Goal: Task Accomplishment & Management: Use online tool/utility

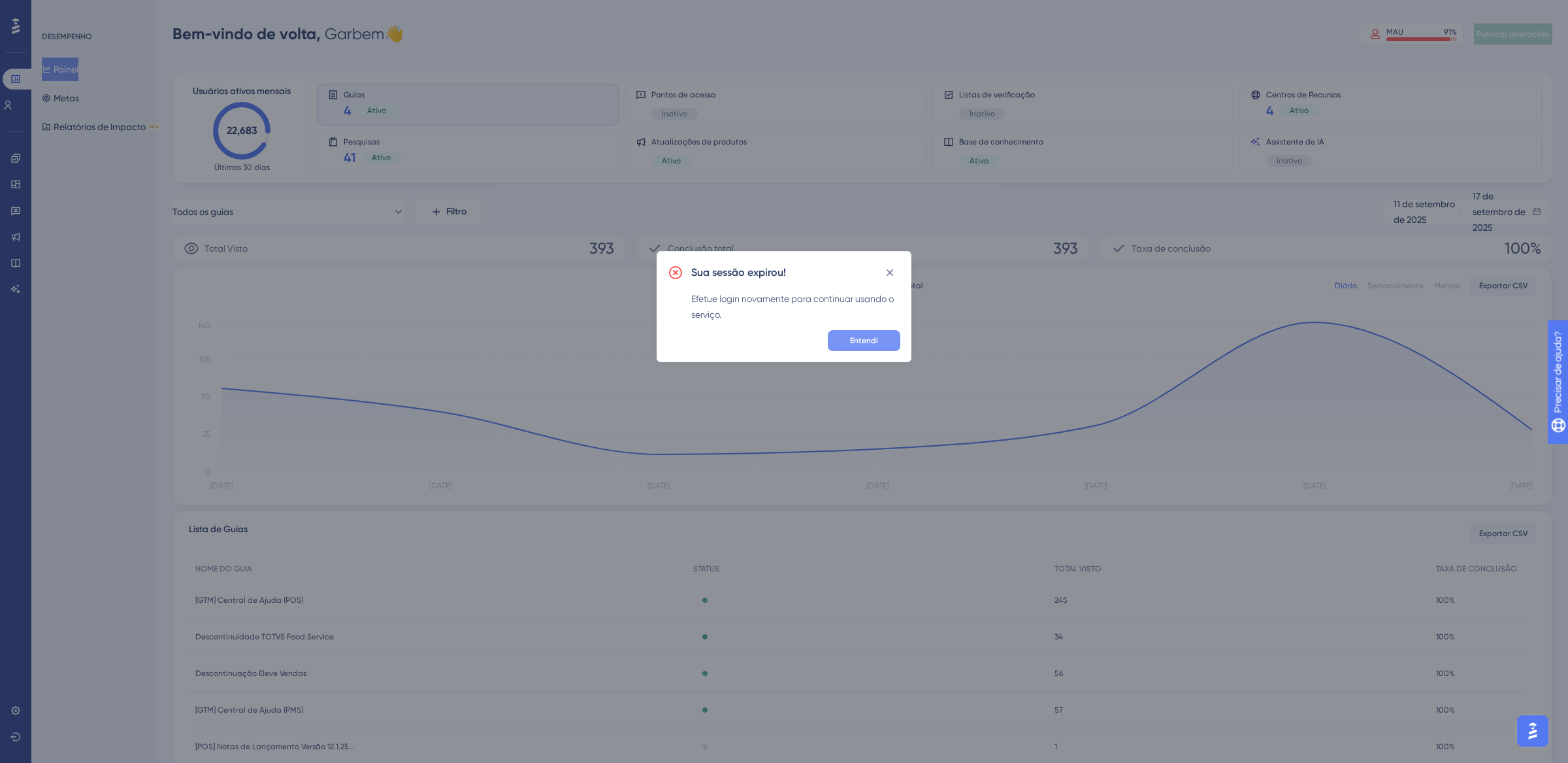
click at [860, 342] on font "Entendi" at bounding box center [863, 340] width 28 height 9
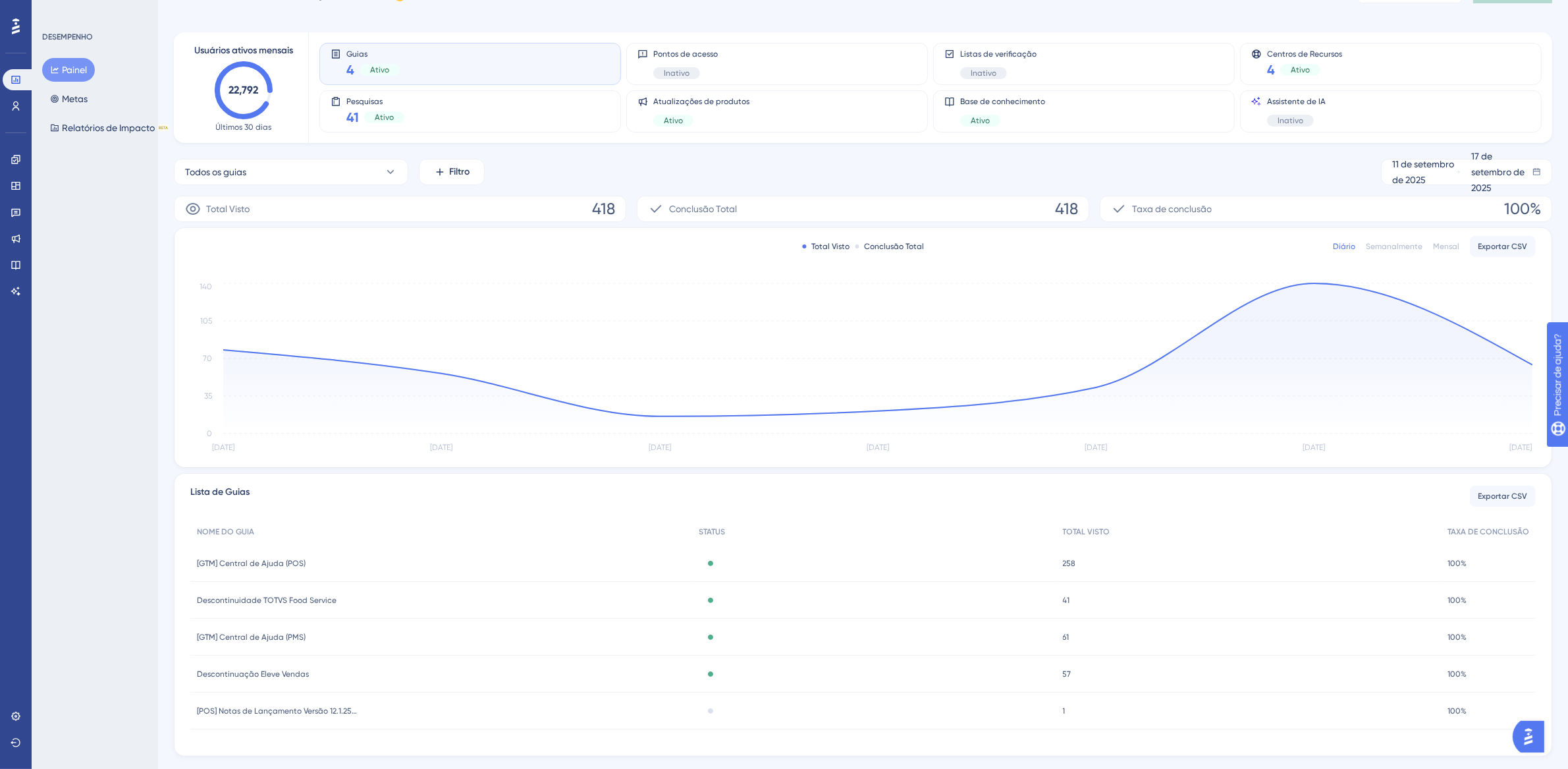
scroll to position [70, 0]
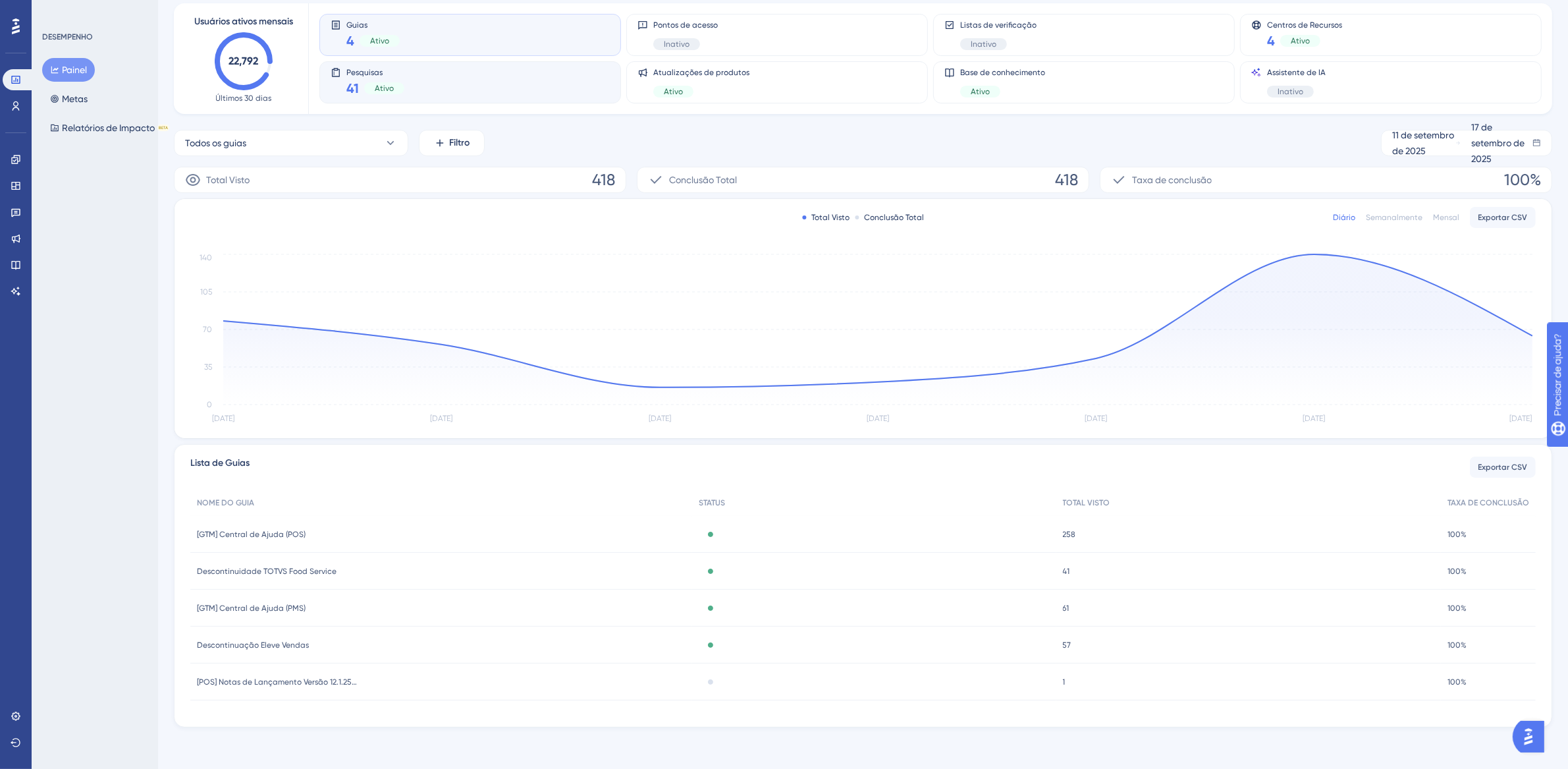
click at [468, 80] on div "Pesquisas 41 Ativo" at bounding box center [470, 82] width 279 height 31
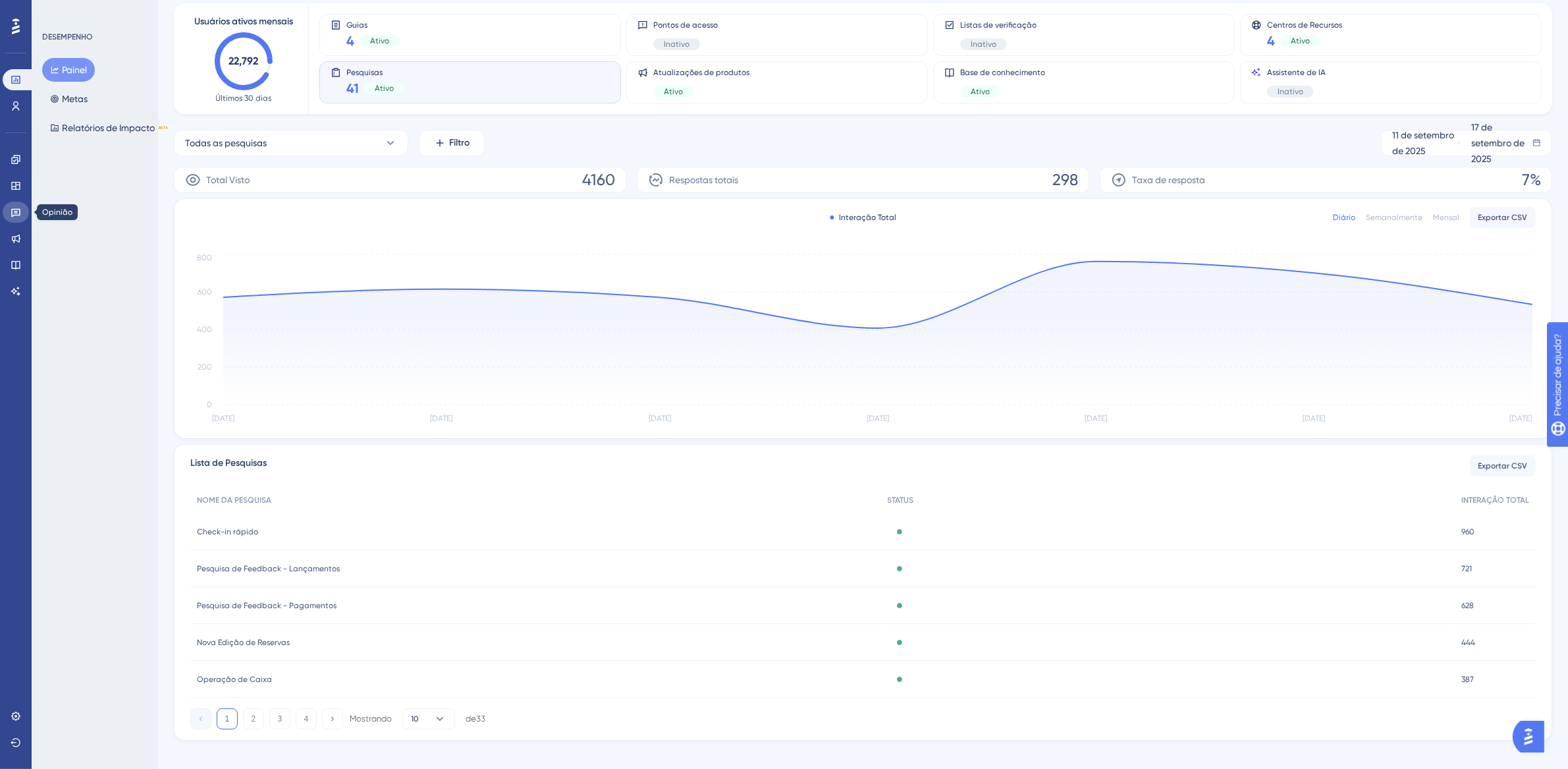
click at [17, 209] on icon at bounding box center [15, 212] width 10 height 10
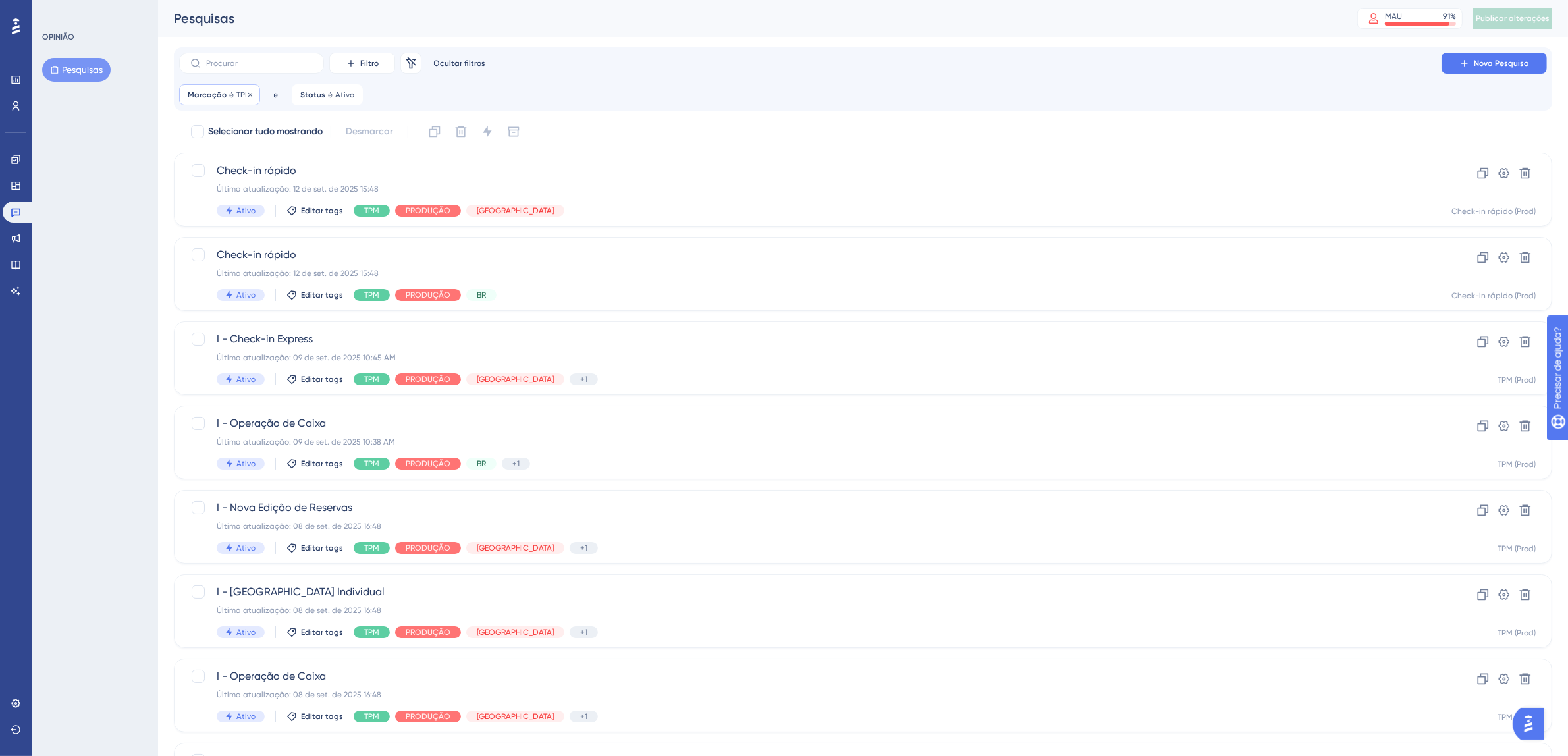
click at [215, 96] on font "Marcação" at bounding box center [207, 94] width 39 height 9
click at [226, 161] on button "TPM" at bounding box center [263, 158] width 145 height 26
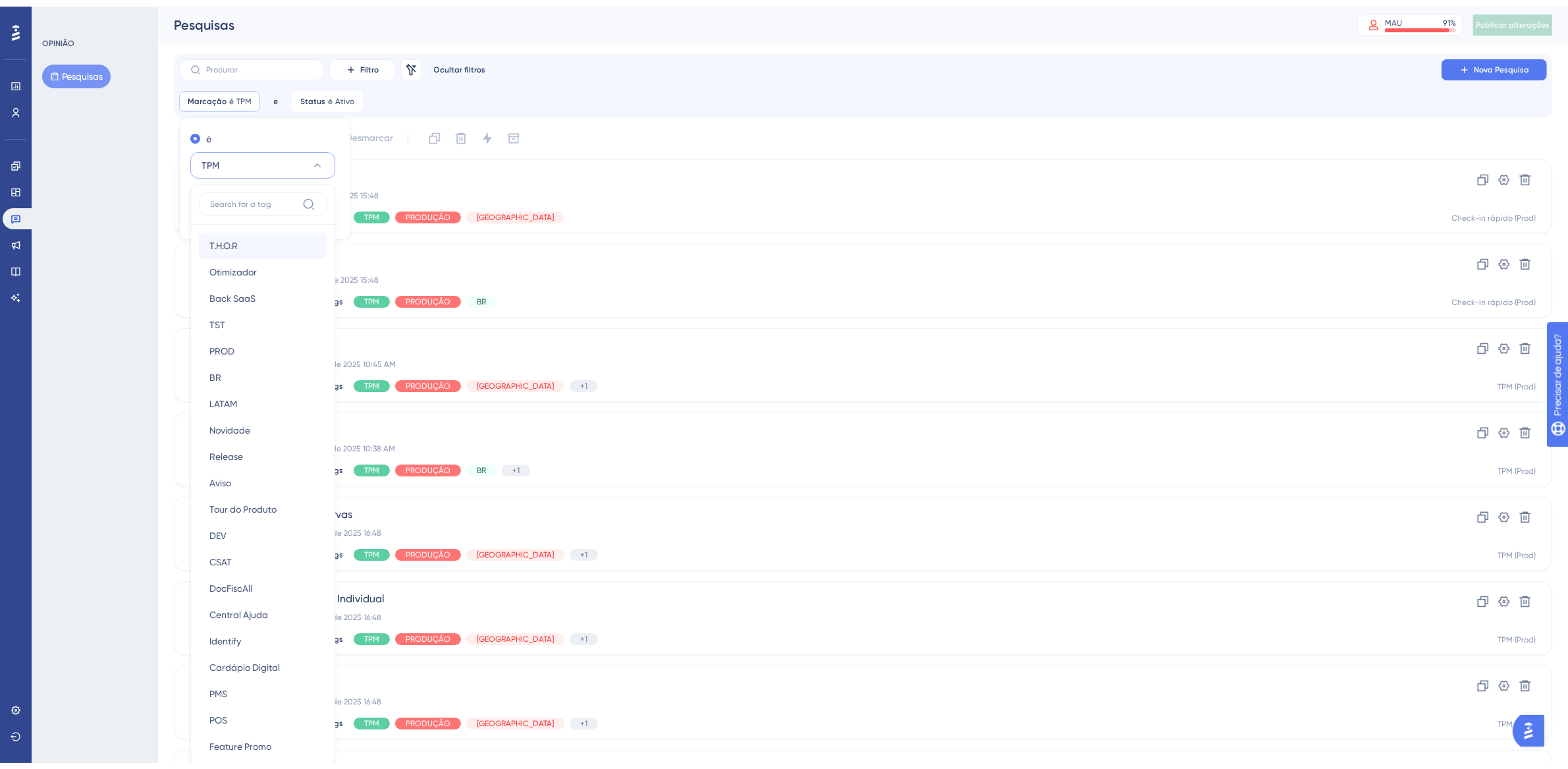
scroll to position [86, 0]
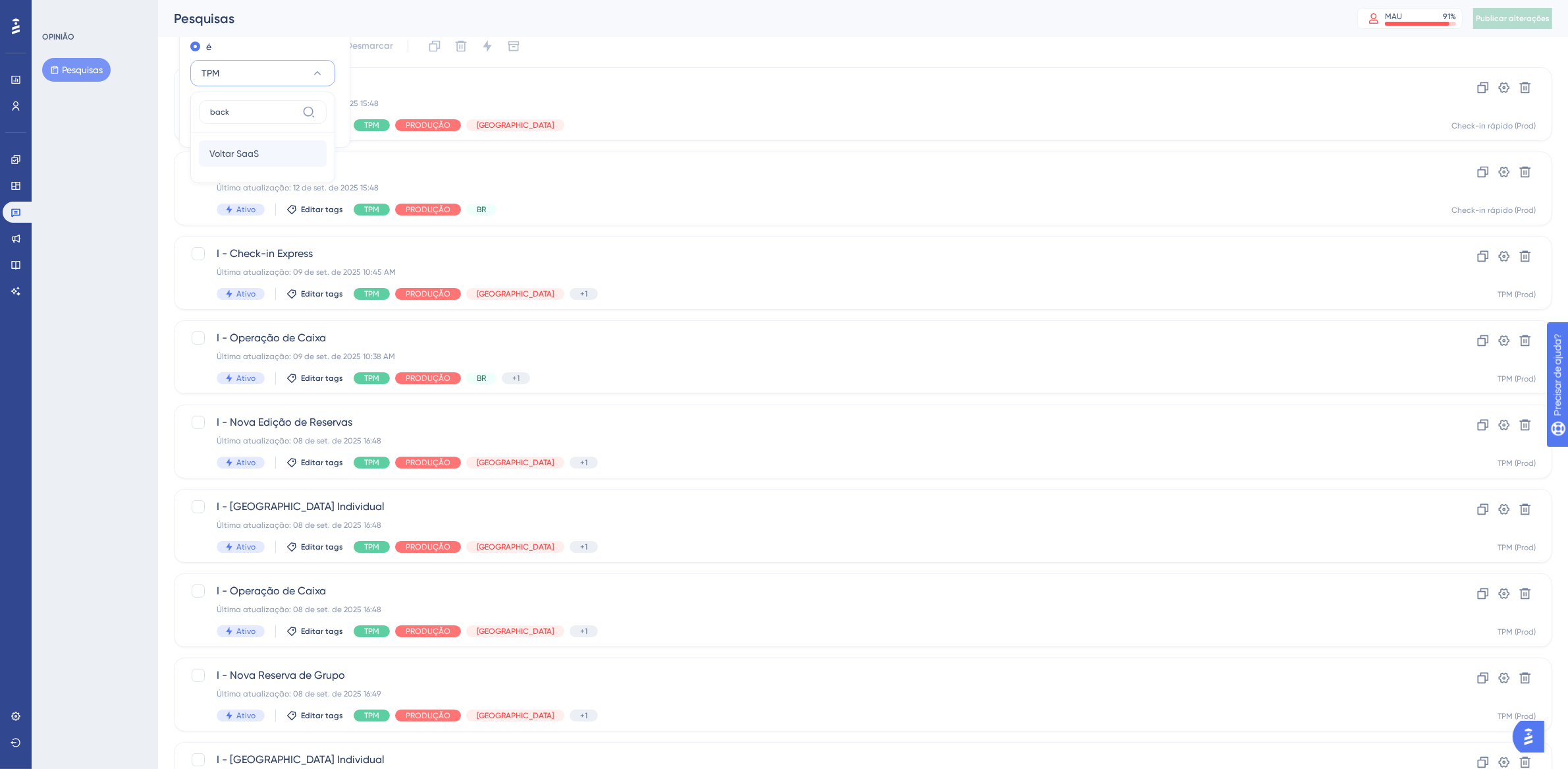
type input "back"
click at [246, 152] on font "Voltar SaaS" at bounding box center [234, 153] width 49 height 10
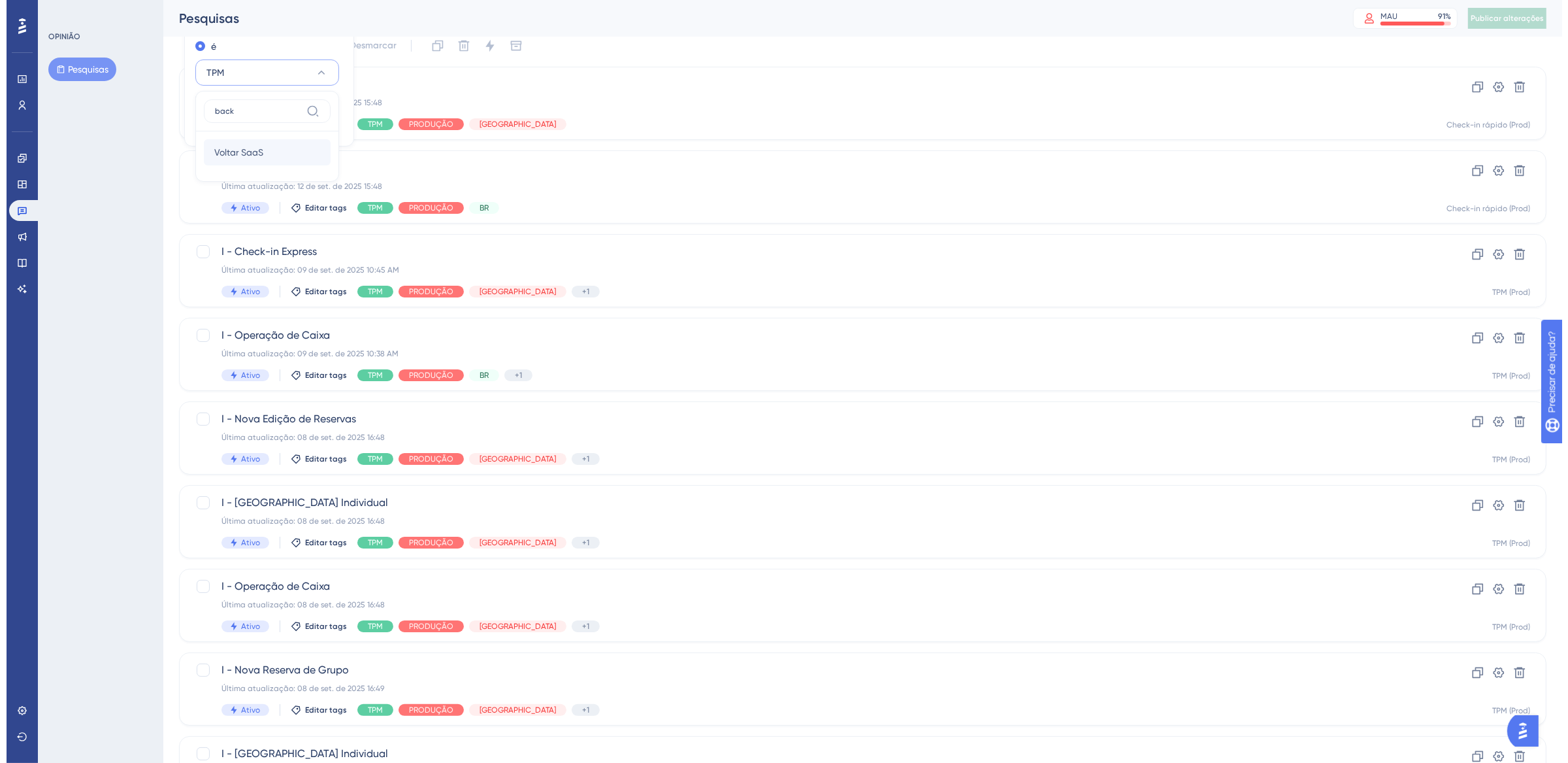
scroll to position [0, 0]
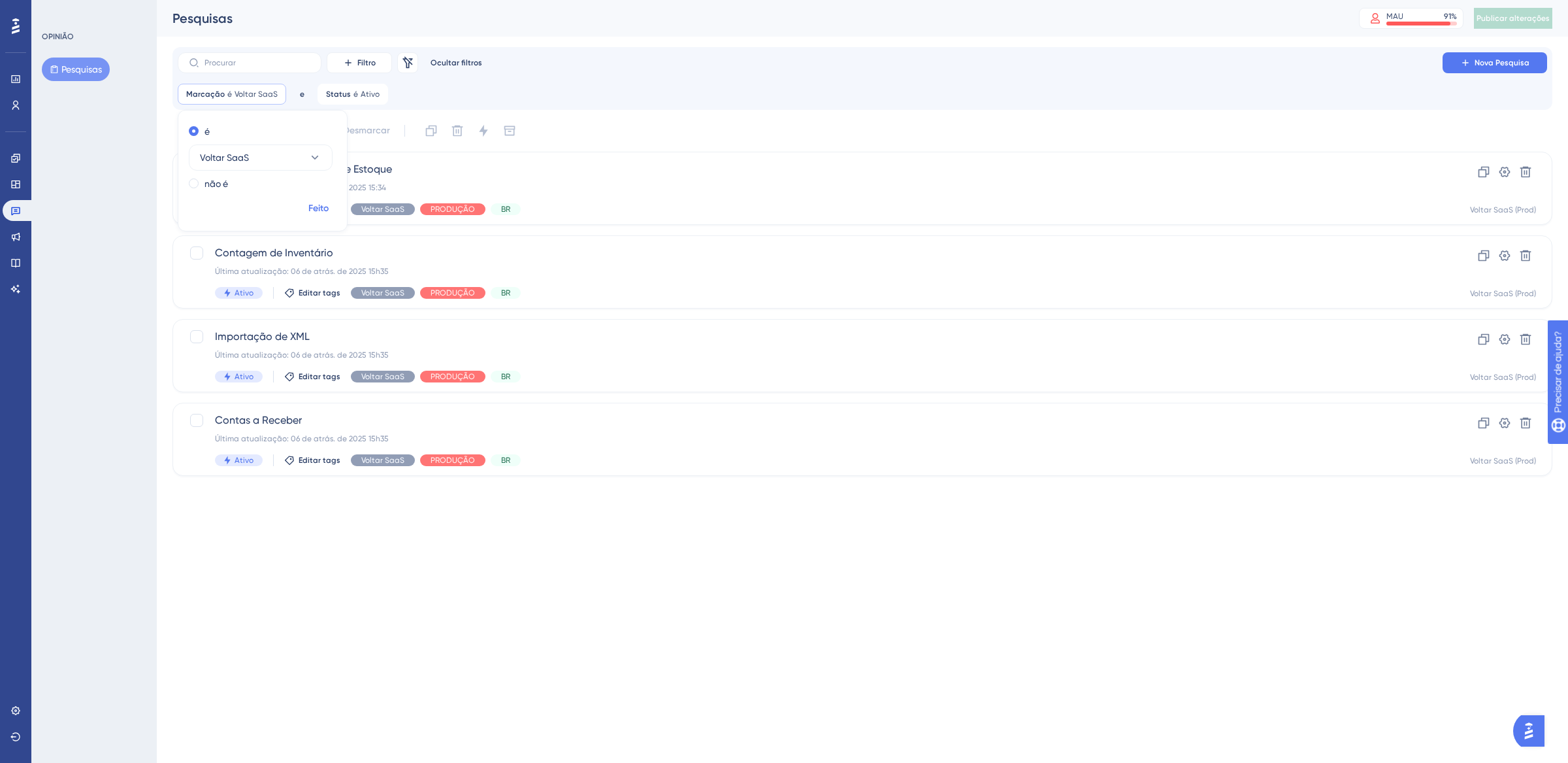
click at [321, 201] on span "Feito" at bounding box center [319, 209] width 20 height 16
click at [601, 204] on div "Ativo Editar tags Voltar SaaS PRODUÇÃO BR" at bounding box center [810, 209] width 1191 height 12
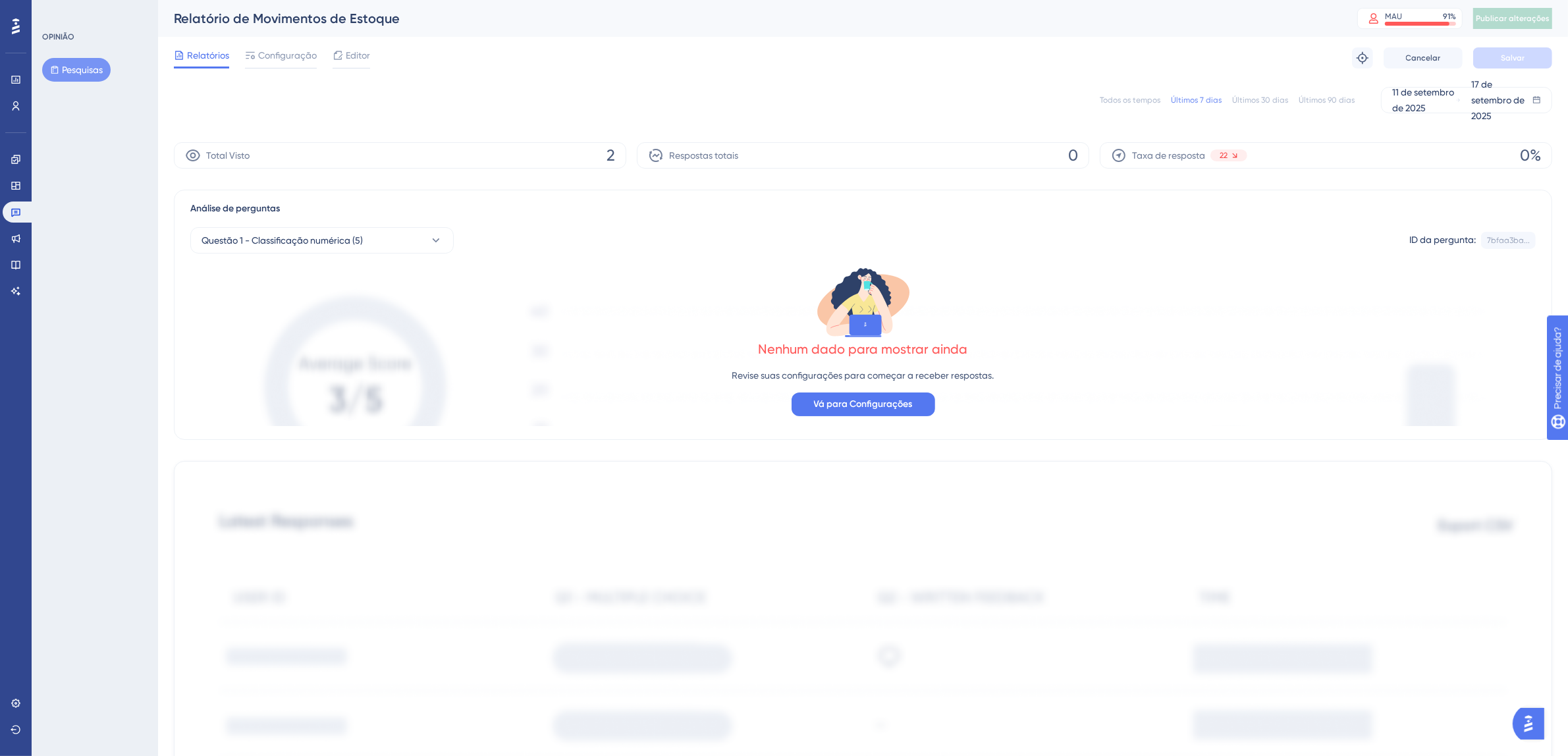
click at [1119, 96] on font "Todos os tempos" at bounding box center [1129, 100] width 60 height 9
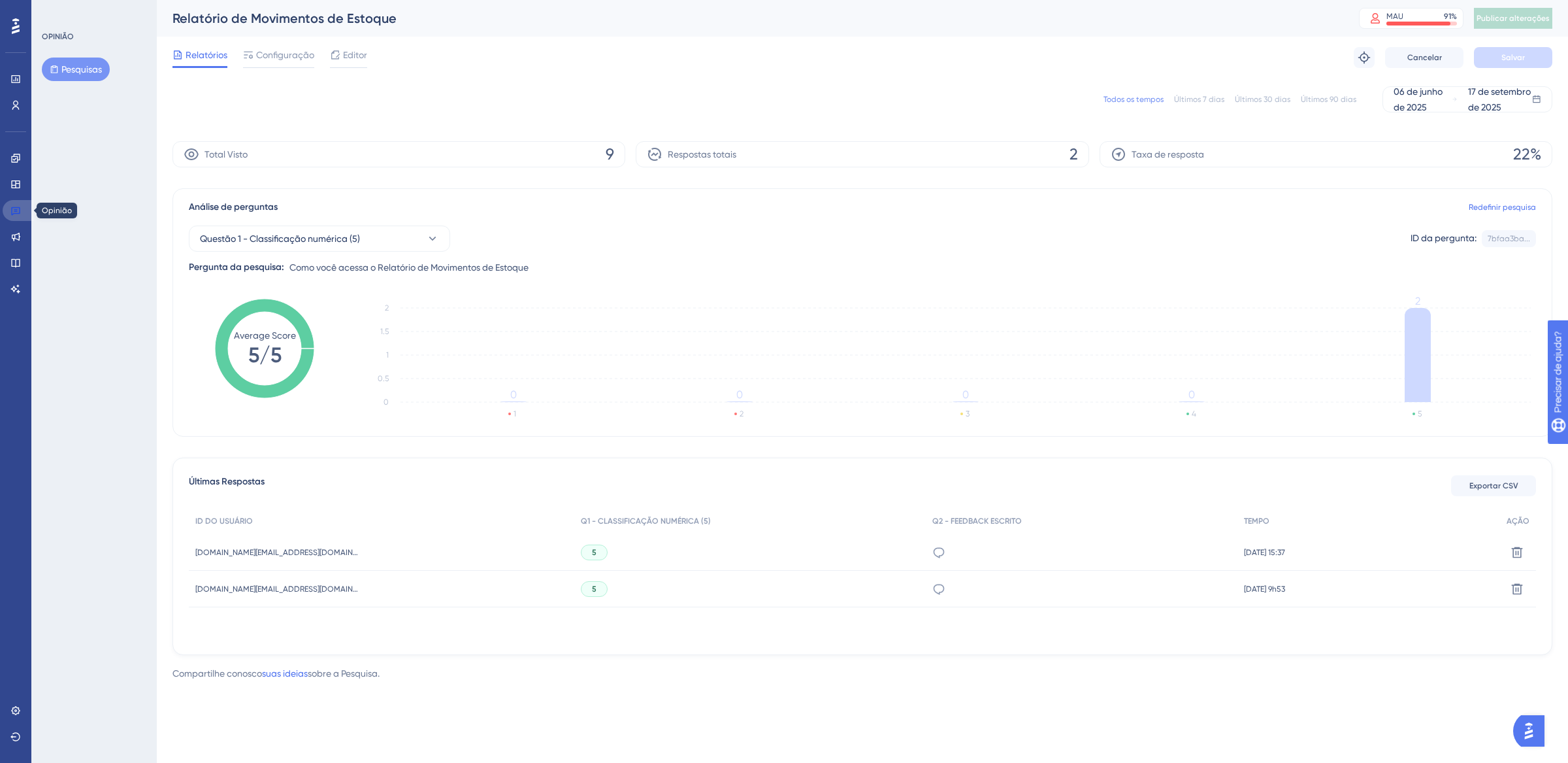
click at [16, 210] on icon at bounding box center [15, 211] width 9 height 8
